Goal: Transaction & Acquisition: Subscribe to service/newsletter

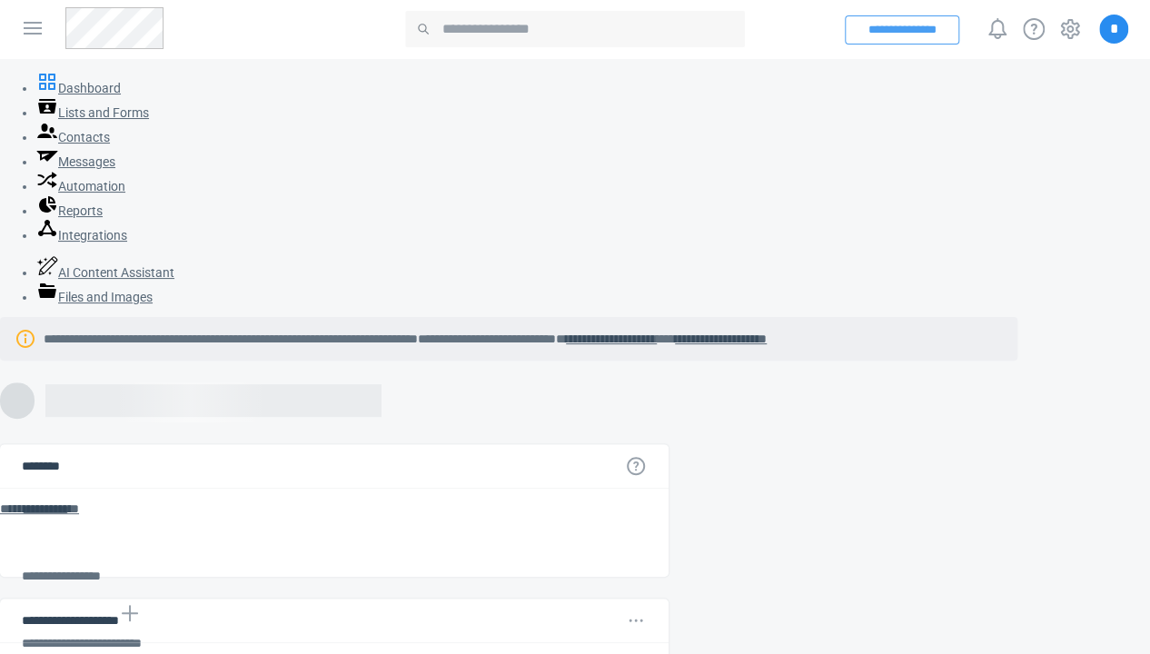
click at [872, 30] on button "**********" at bounding box center [902, 29] width 114 height 29
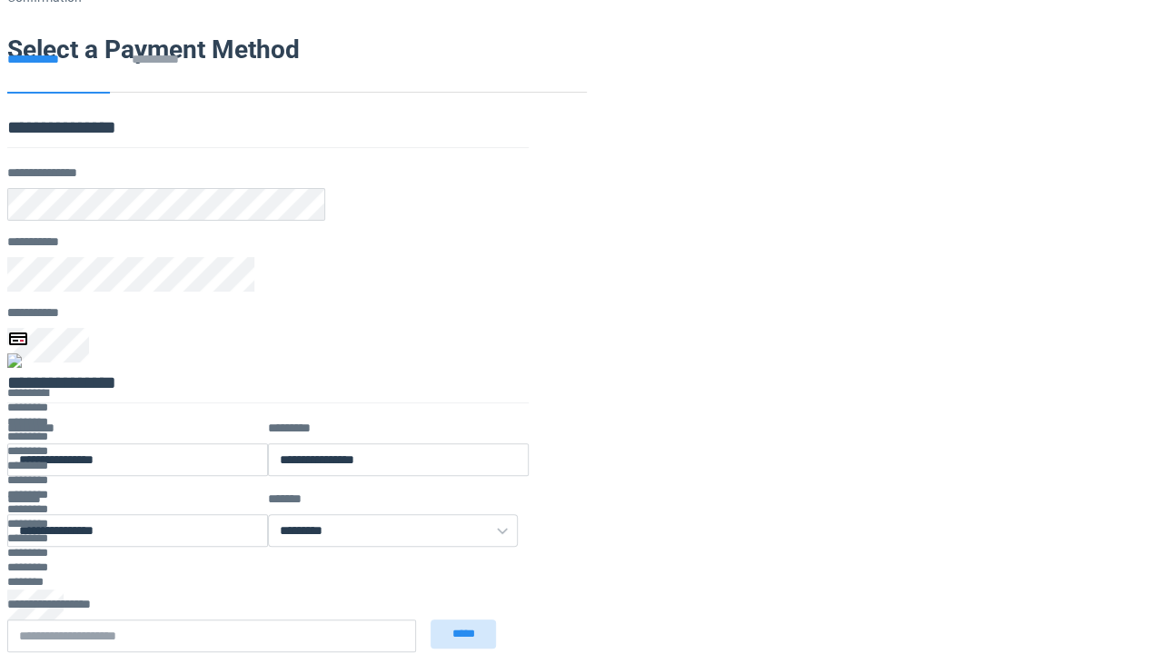
scroll to position [327, 0]
